Goal: Information Seeking & Learning: Learn about a topic

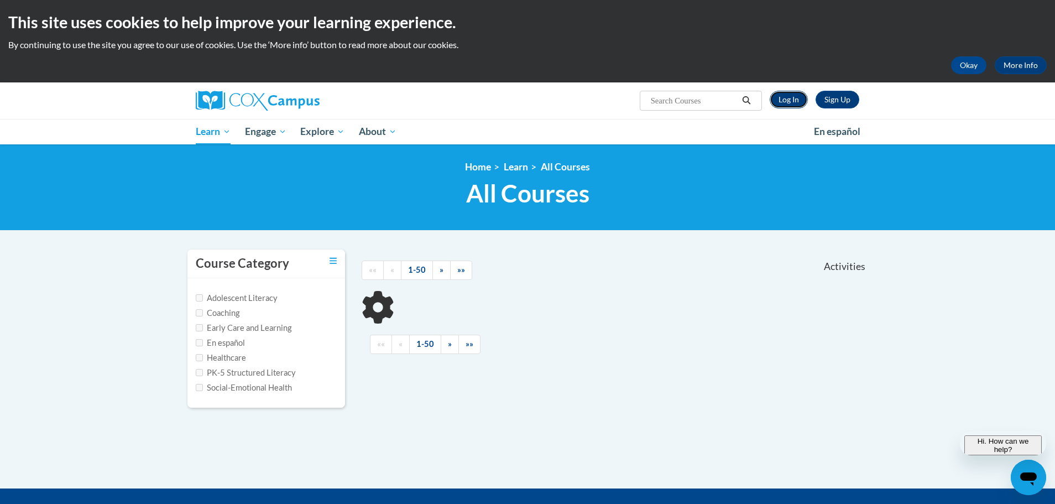
drag, startPoint x: 0, startPoint y: 0, endPoint x: 790, endPoint y: 104, distance: 797.0
click at [790, 104] on link "Log In" at bounding box center [789, 100] width 38 height 18
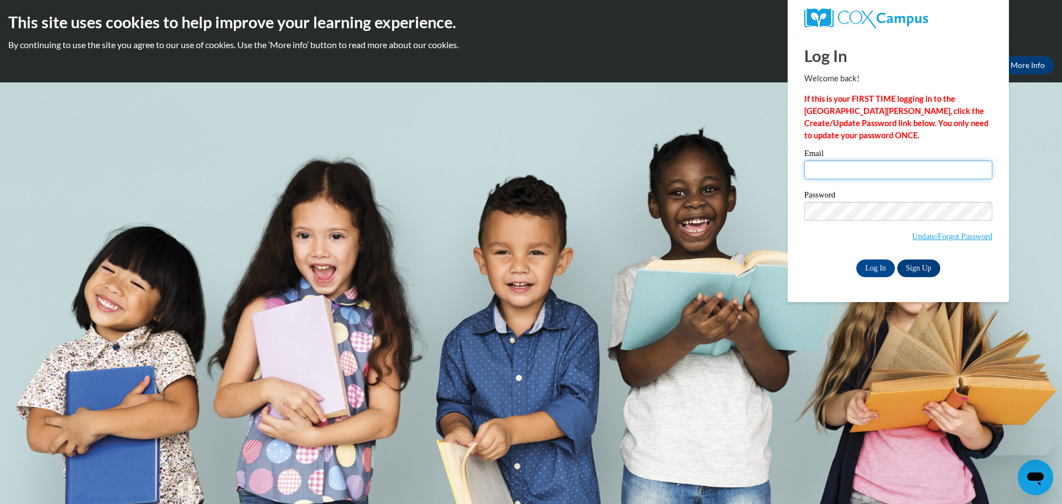
click at [826, 164] on input "Email" at bounding box center [898, 169] width 188 height 19
type input "[EMAIL_ADDRESS][DOMAIN_NAME]"
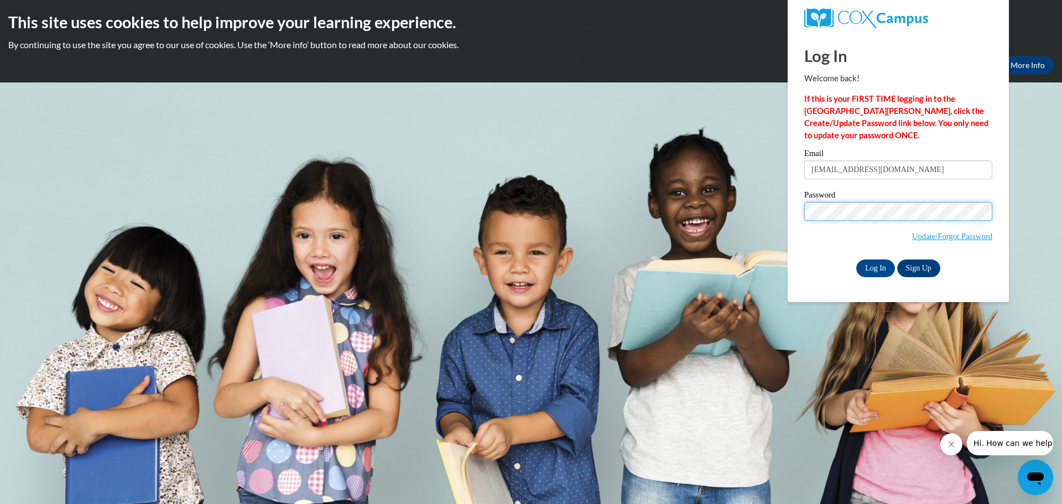
click at [856, 259] on input "Log In" at bounding box center [875, 268] width 39 height 18
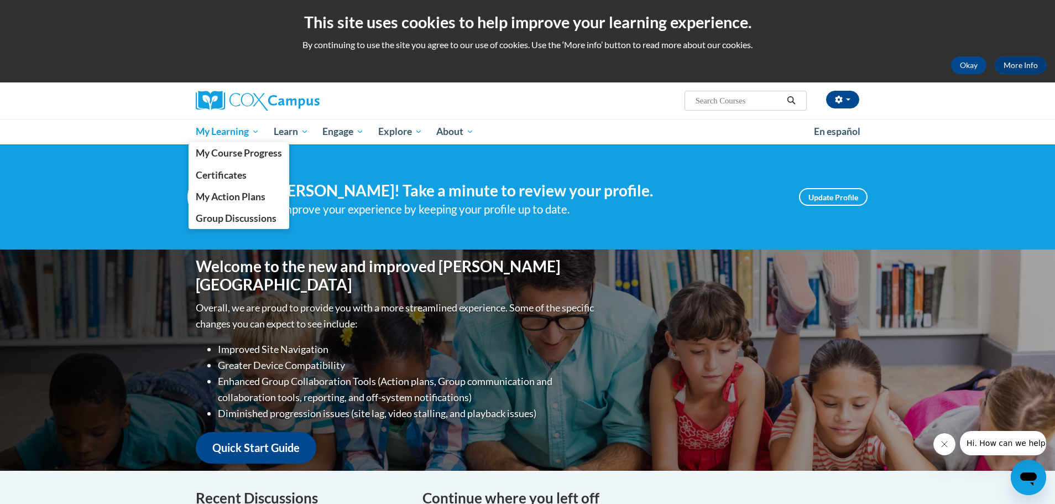
click at [217, 123] on link "My Learning" at bounding box center [228, 131] width 78 height 25
click at [234, 155] on span "My Course Progress" at bounding box center [239, 153] width 86 height 12
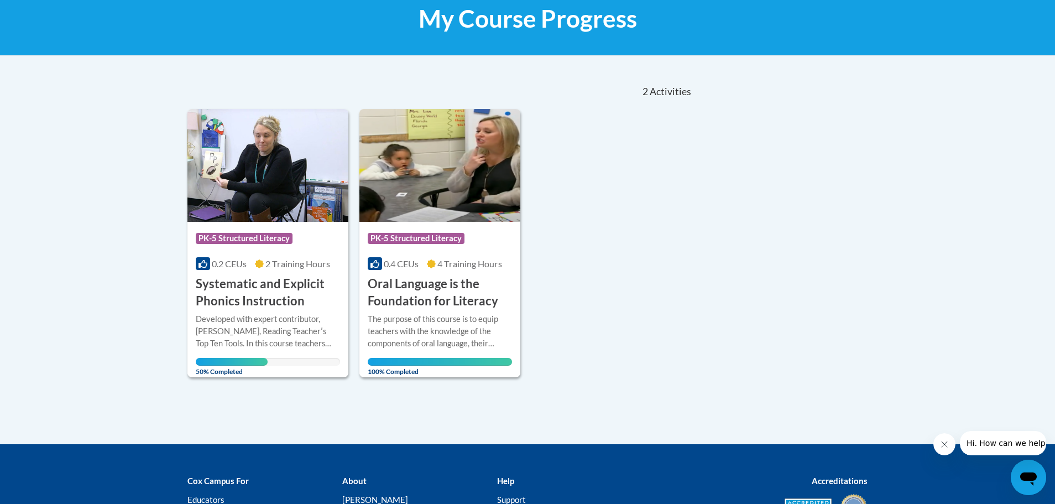
scroll to position [179, 0]
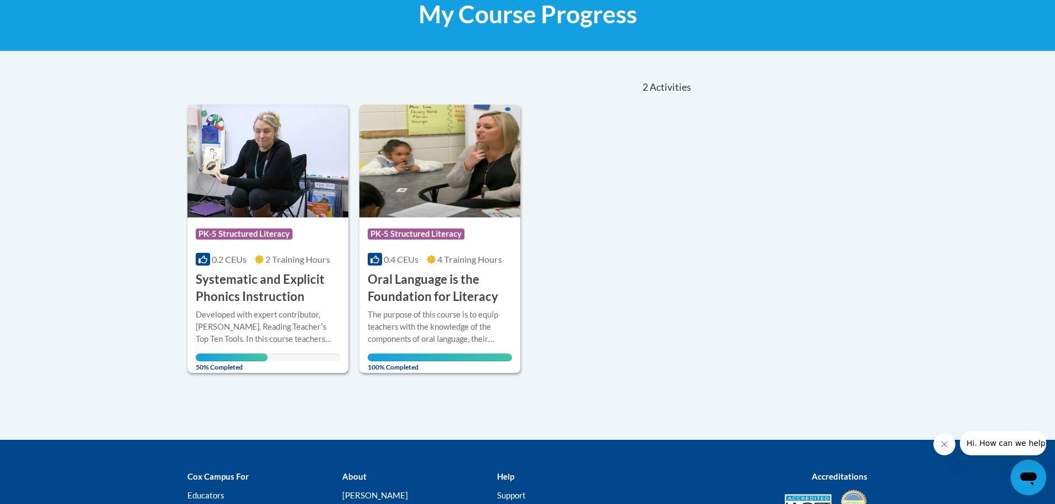
click at [281, 295] on h3 "Systematic and Explicit Phonics Instruction" at bounding box center [268, 288] width 144 height 34
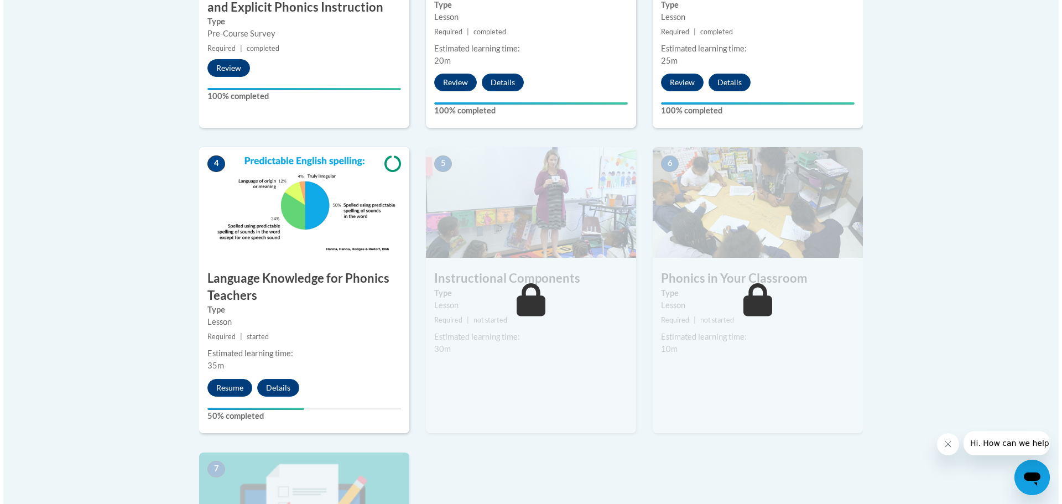
scroll to position [552, 0]
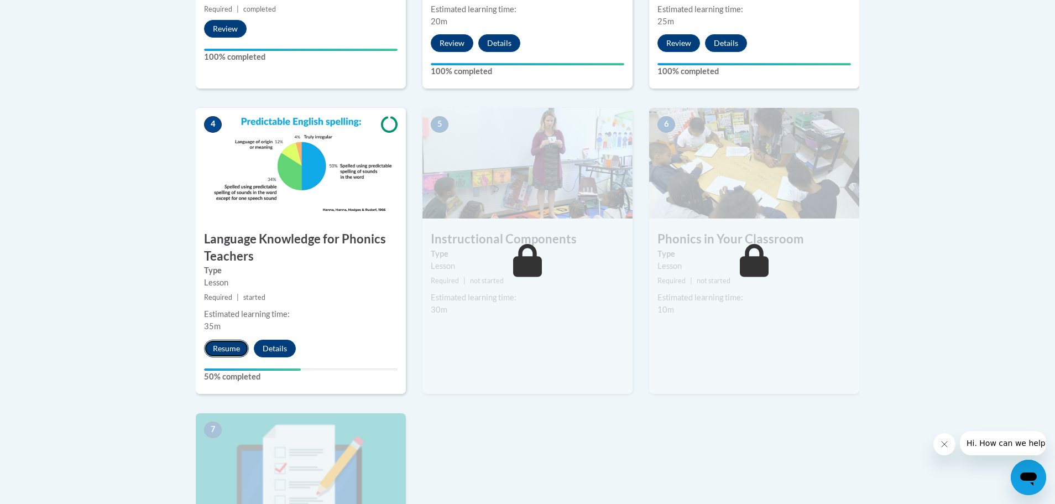
click at [234, 352] on button "Resume" at bounding box center [226, 349] width 45 height 18
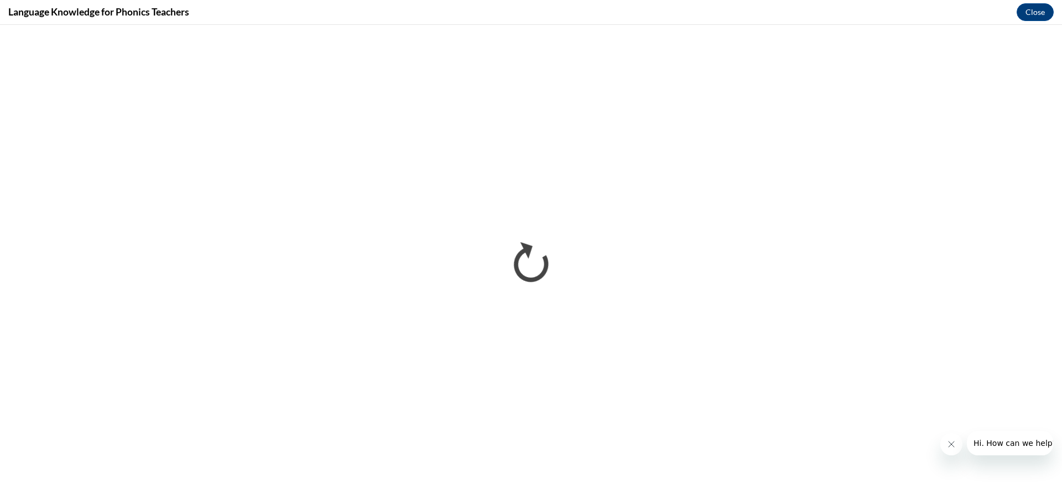
scroll to position [0, 0]
